Goal: Task Accomplishment & Management: Manage account settings

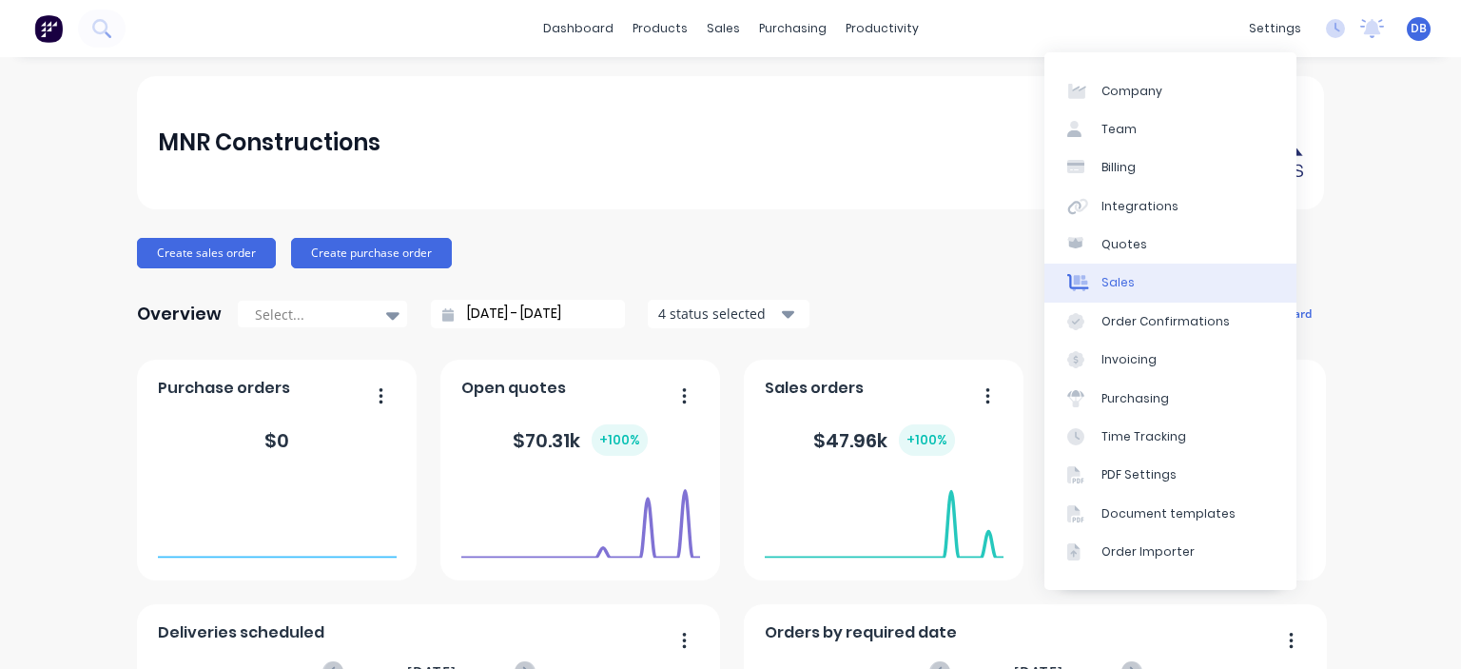
click at [1117, 245] on div "Quotes" at bounding box center [1125, 244] width 46 height 17
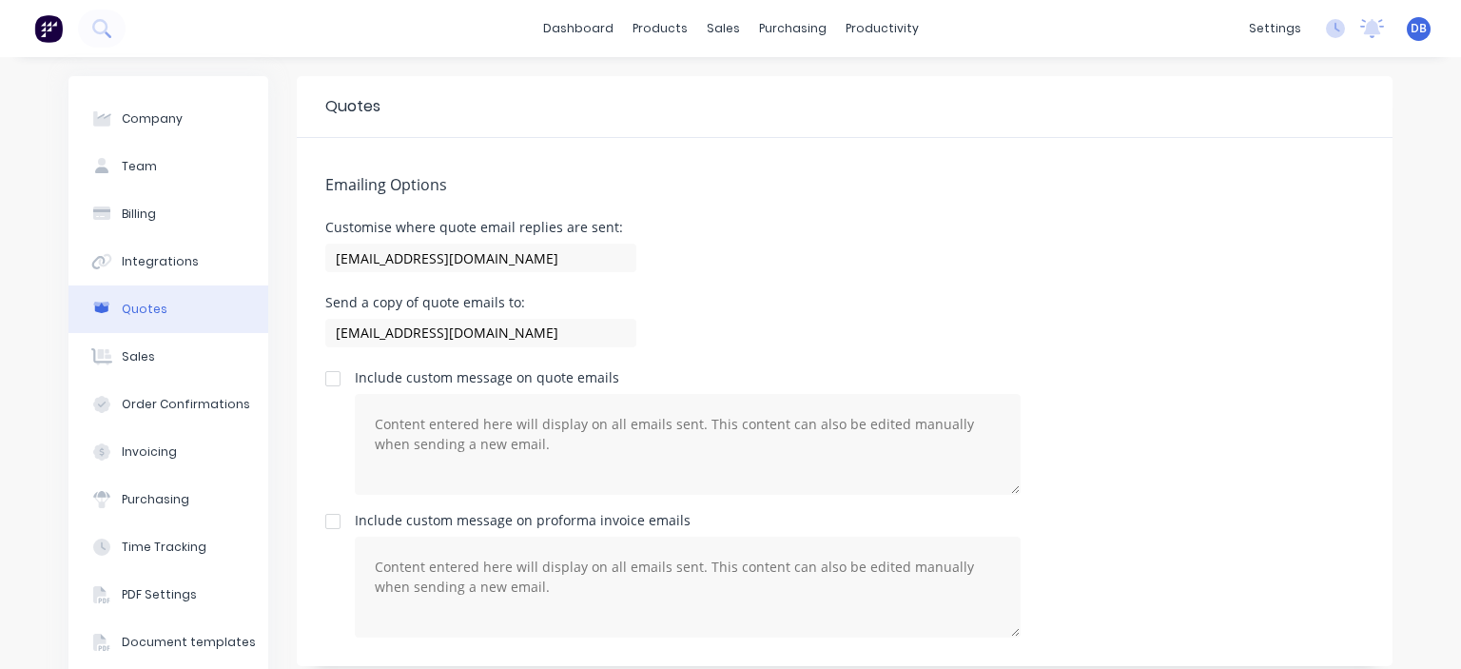
click at [1294, 314] on div "Send a copy of quote emails to: [PERSON_NAME][EMAIL_ADDRESS][DOMAIN_NAME]" at bounding box center [844, 324] width 1039 height 56
click at [868, 209] on div "Emailing Options Customise where quote email replies are sent: [EMAIL_ADDRESS][…" at bounding box center [845, 402] width 1096 height 528
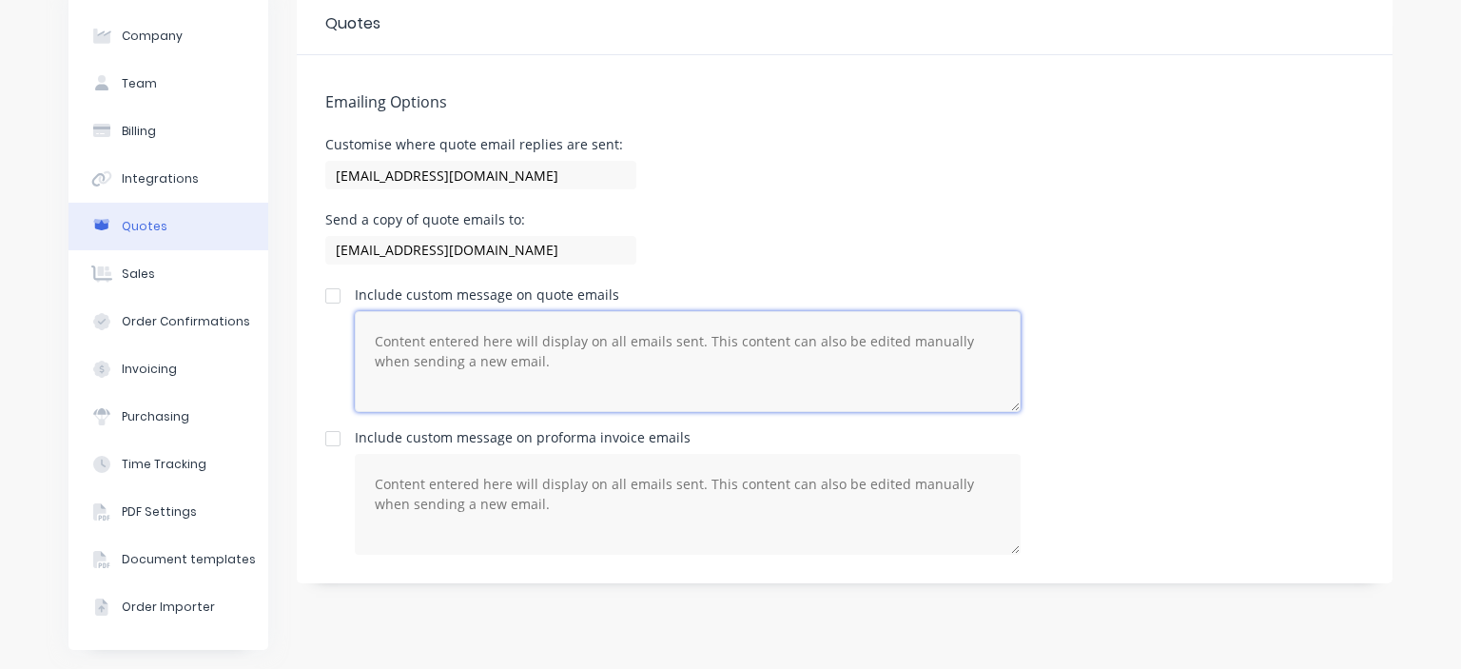
drag, startPoint x: 612, startPoint y: 361, endPoint x: 460, endPoint y: 349, distance: 152.7
click at [454, 349] on textarea at bounding box center [688, 361] width 666 height 101
click at [488, 351] on textarea at bounding box center [688, 361] width 666 height 101
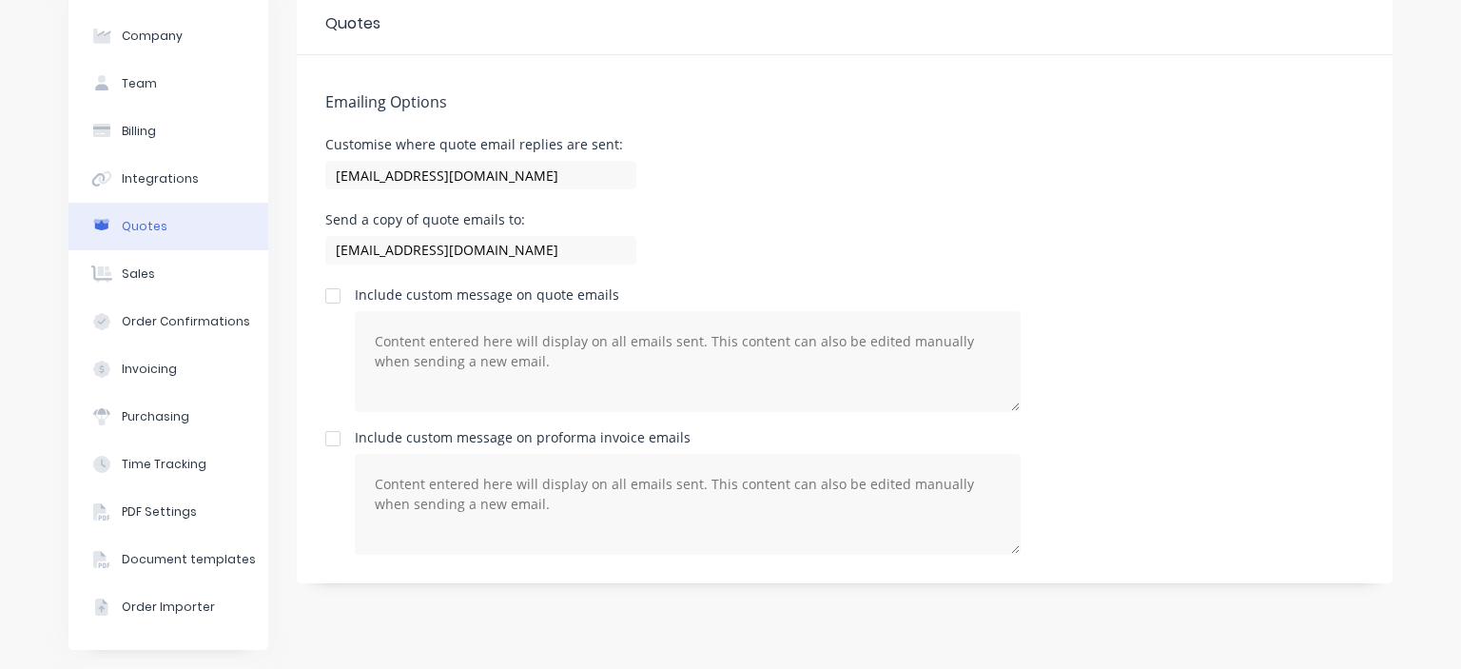
click at [807, 167] on div "Customise where quote email replies are sent: [PERSON_NAME][EMAIL_ADDRESS][DOMA…" at bounding box center [844, 166] width 1039 height 56
click at [1032, 188] on div "Customise where quote email replies are sent: [PERSON_NAME][EMAIL_ADDRESS][DOMA…" at bounding box center [844, 166] width 1039 height 56
click at [323, 284] on div at bounding box center [333, 296] width 38 height 38
click at [323, 298] on div at bounding box center [333, 296] width 38 height 38
click at [936, 222] on div "Send a copy of quote emails to: [PERSON_NAME][EMAIL_ADDRESS][DOMAIN_NAME]" at bounding box center [844, 241] width 1039 height 56
